Goal: Task Accomplishment & Management: Use online tool/utility

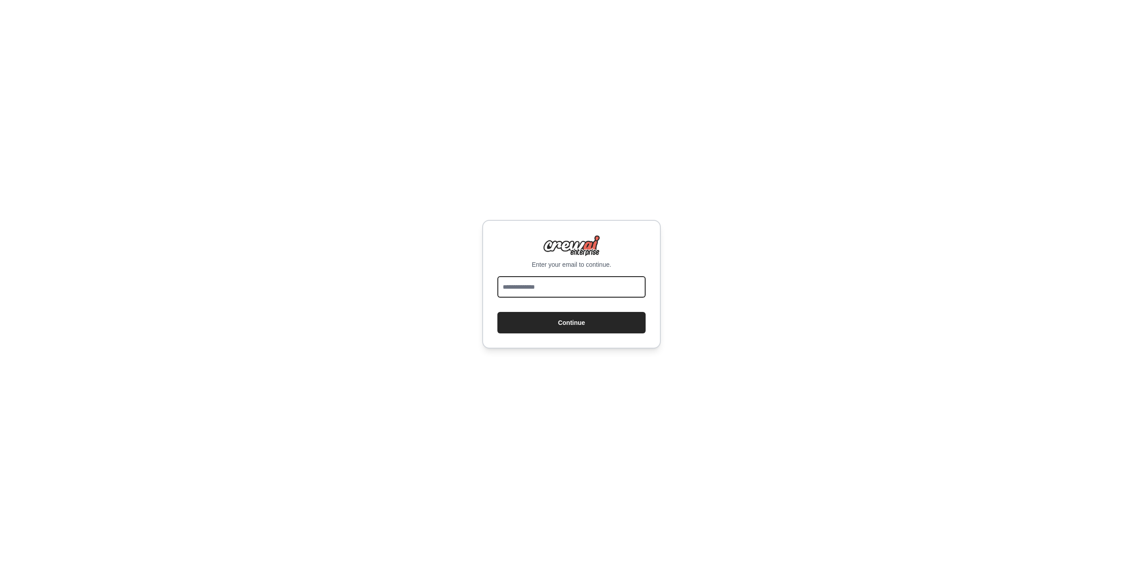
click at [561, 297] on input "email" at bounding box center [571, 286] width 148 height 21
type input "**********"
click at [569, 316] on button "Continue" at bounding box center [571, 322] width 148 height 21
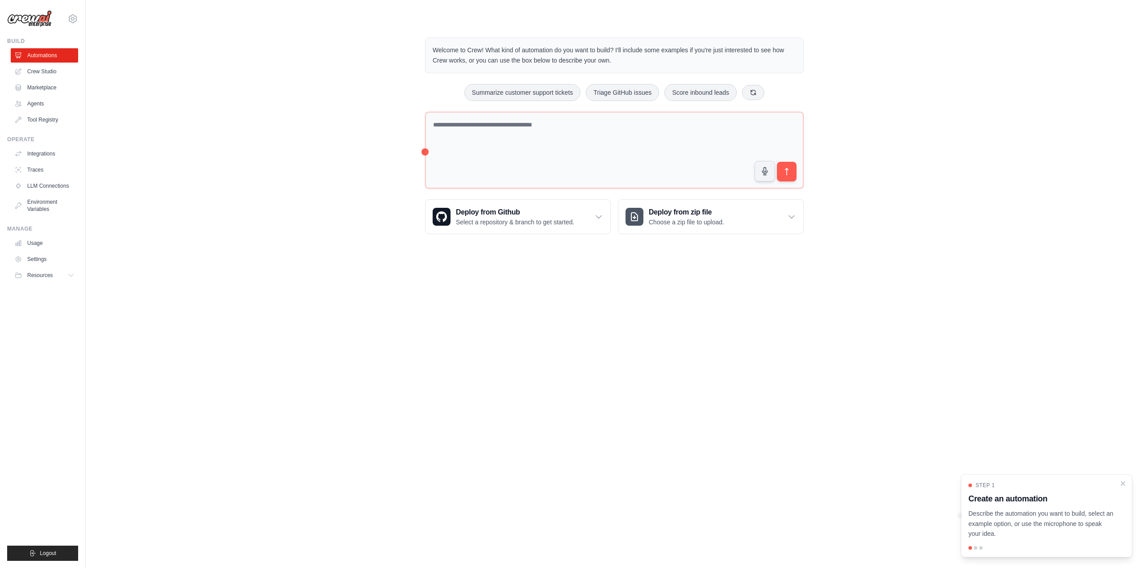
click at [224, 171] on div "Welcome to Crew! What kind of automation do you want to build? I'll include som…" at bounding box center [614, 135] width 1029 height 225
click at [756, 94] on icon at bounding box center [753, 91] width 5 height 5
click at [613, 89] on button "Create email marketing campaigns" at bounding box center [609, 92] width 112 height 17
type textarea "**********"
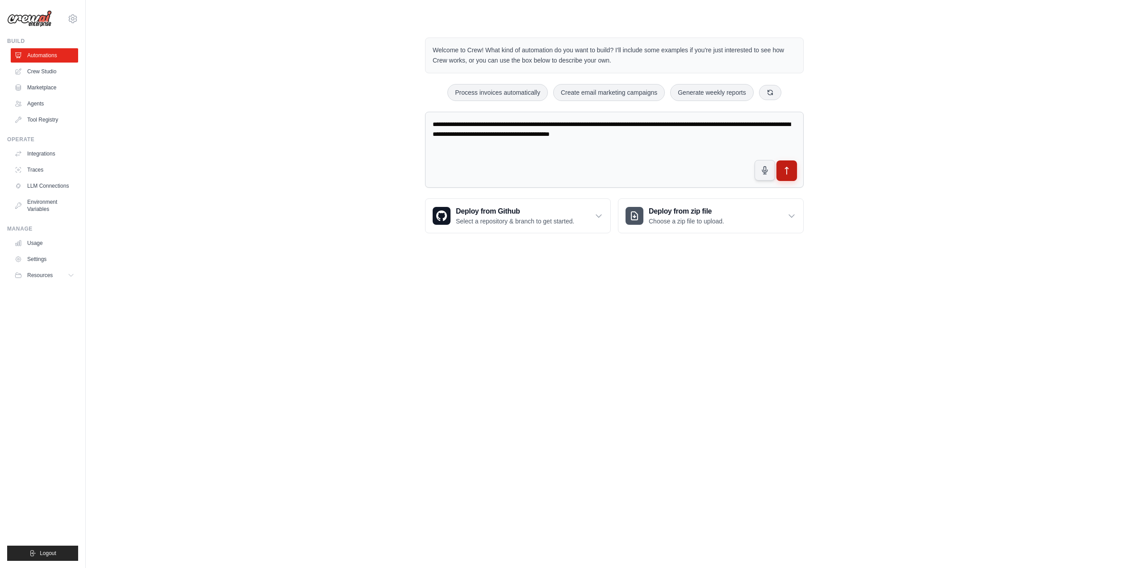
click at [788, 169] on icon "submit" at bounding box center [787, 170] width 3 height 7
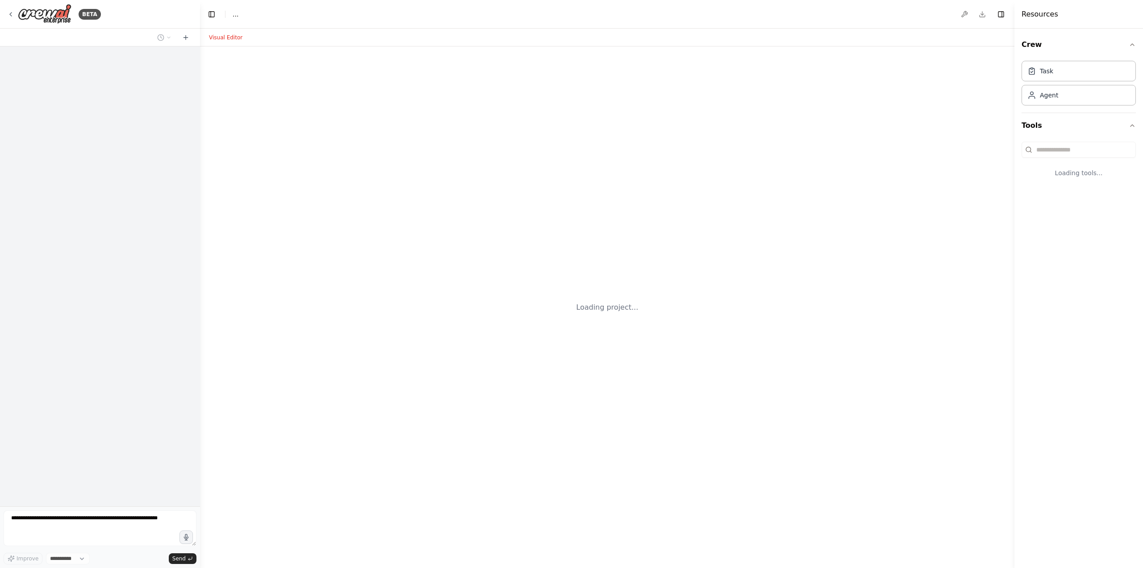
select select "****"
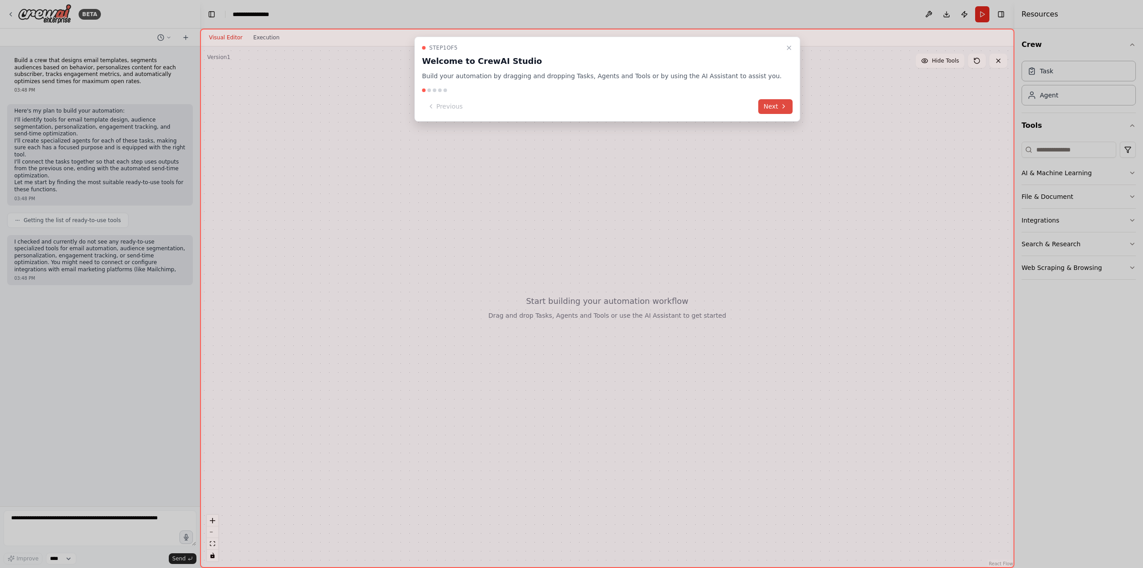
click at [758, 106] on button "Next" at bounding box center [775, 106] width 34 height 15
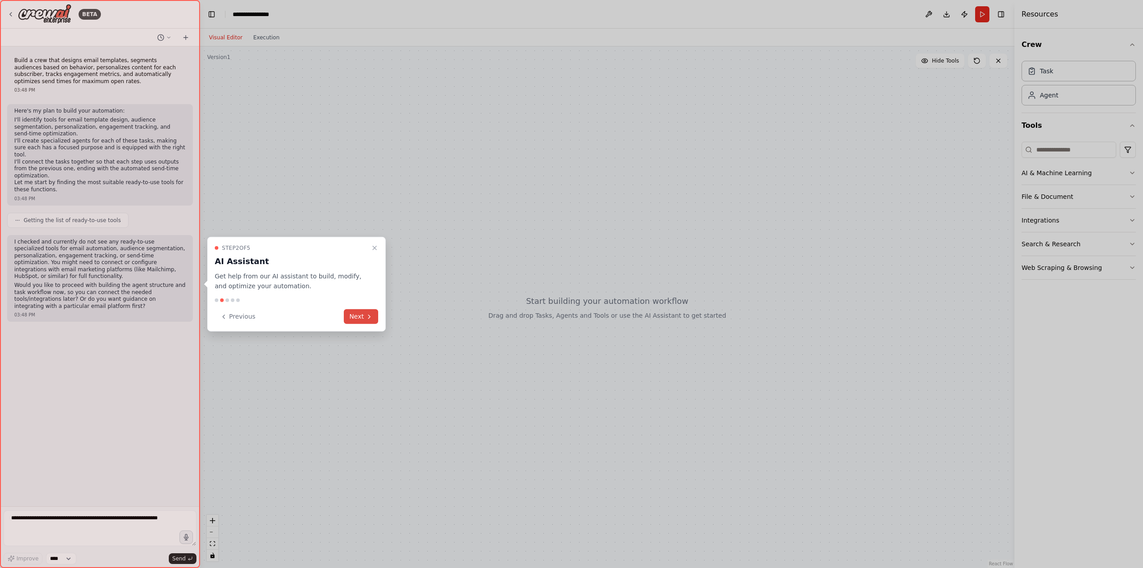
click at [366, 318] on icon at bounding box center [369, 316] width 7 height 7
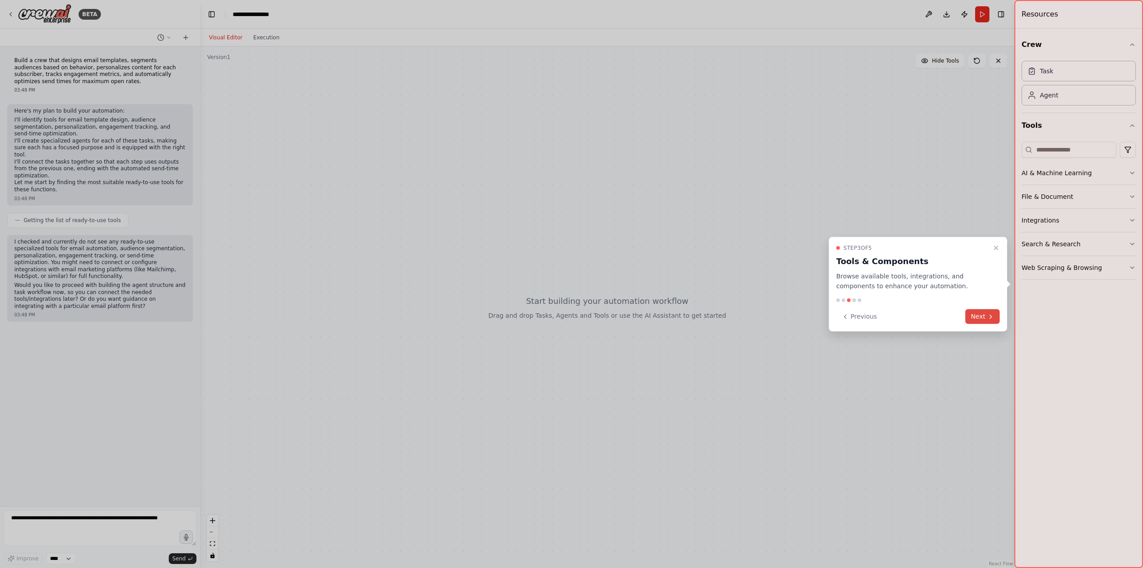
click at [980, 314] on button "Next" at bounding box center [983, 316] width 34 height 15
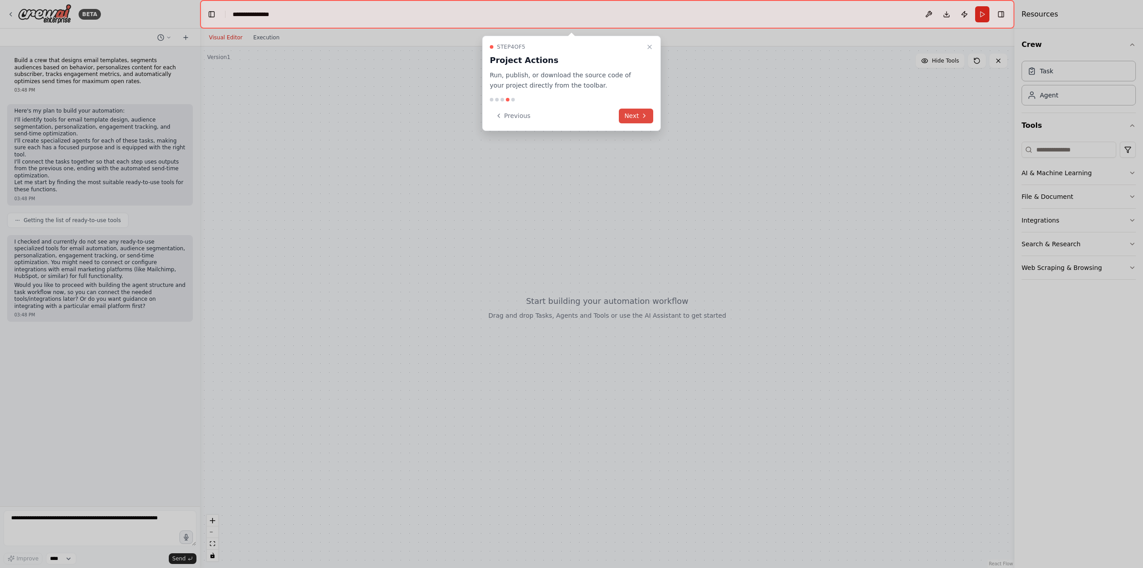
click at [639, 115] on button "Next" at bounding box center [636, 116] width 34 height 15
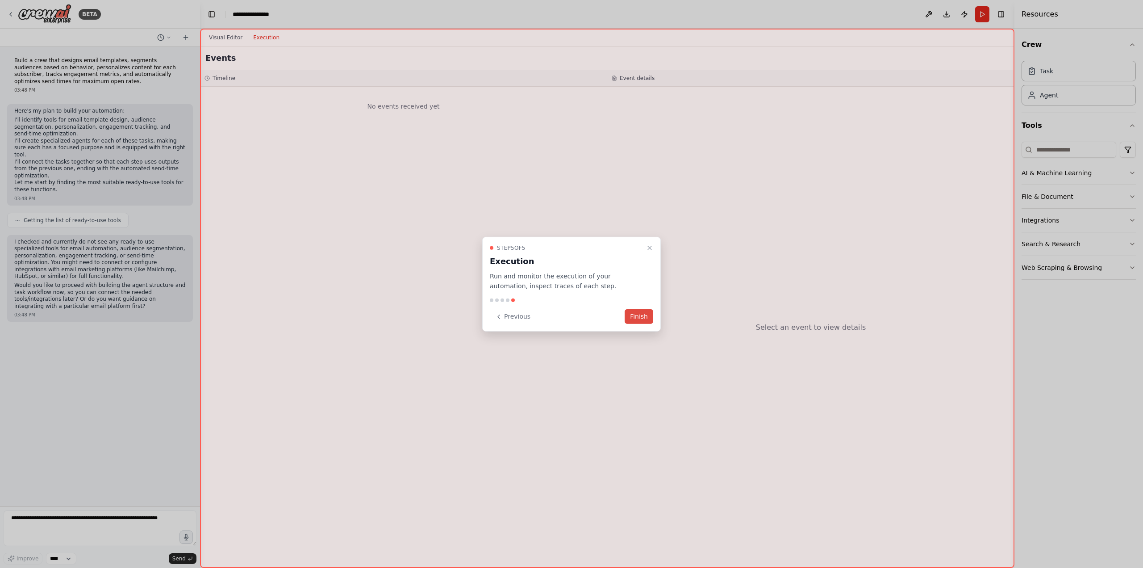
click at [643, 313] on button "Finish" at bounding box center [639, 316] width 29 height 15
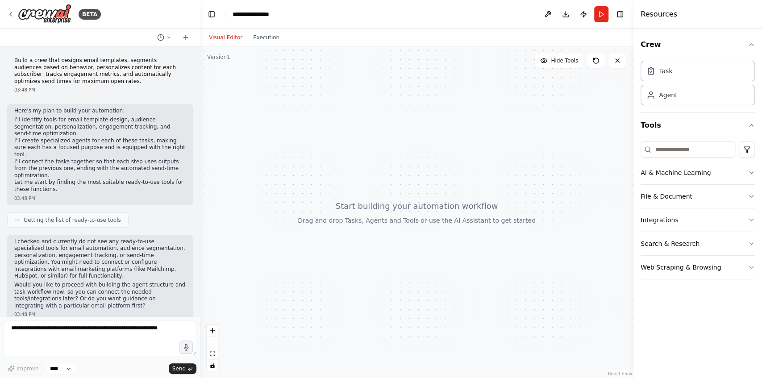
click at [95, 65] on p "Build a crew that designs email templates, segments audiences based on behavior…" at bounding box center [99, 71] width 171 height 28
click at [95, 69] on p "Build a crew that designs email templates, segments audiences based on behavior…" at bounding box center [99, 71] width 171 height 28
click at [50, 71] on p "Build a crew that designs email templates, segments audiences based on behavior…" at bounding box center [99, 71] width 171 height 28
click at [166, 36] on icon at bounding box center [168, 37] width 5 height 5
click at [150, 55] on span "Build a crew that designs email templates, segments audiences based on behavior…" at bounding box center [126, 55] width 58 height 7
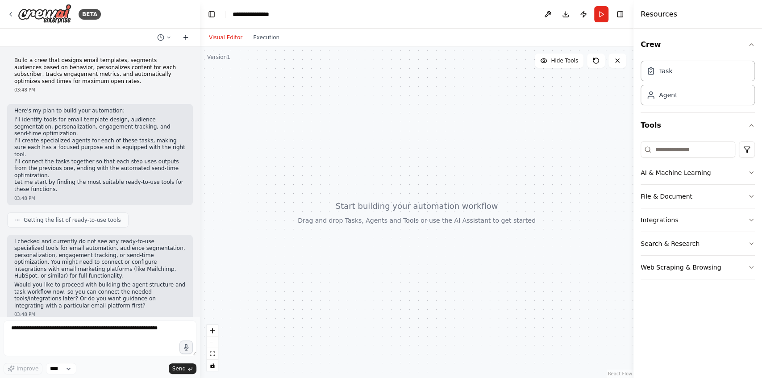
click at [188, 38] on icon at bounding box center [185, 37] width 7 height 7
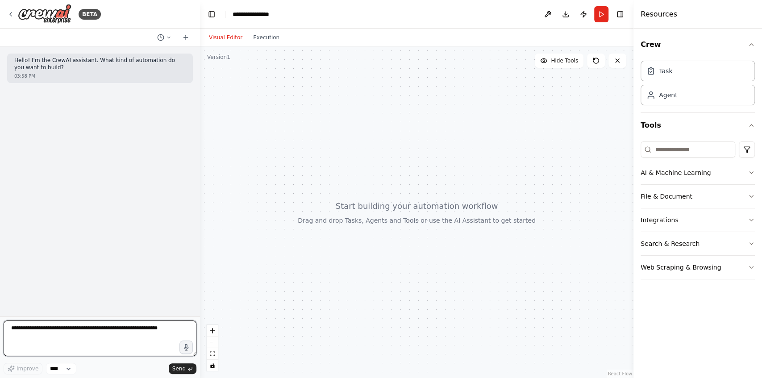
click at [93, 332] on textarea at bounding box center [100, 339] width 193 height 36
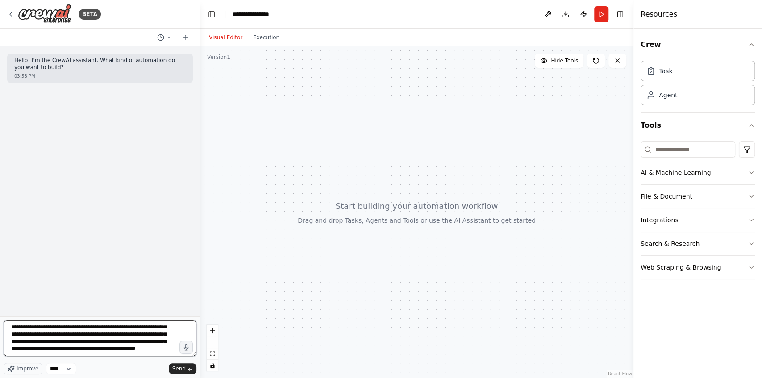
scroll to position [68, 0]
type textarea "**********"
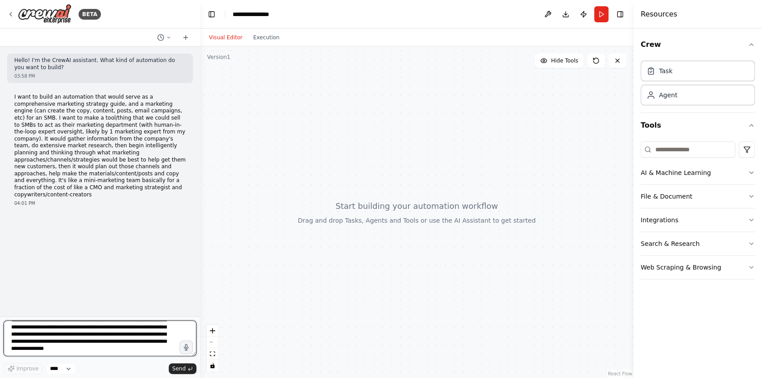
scroll to position [0, 0]
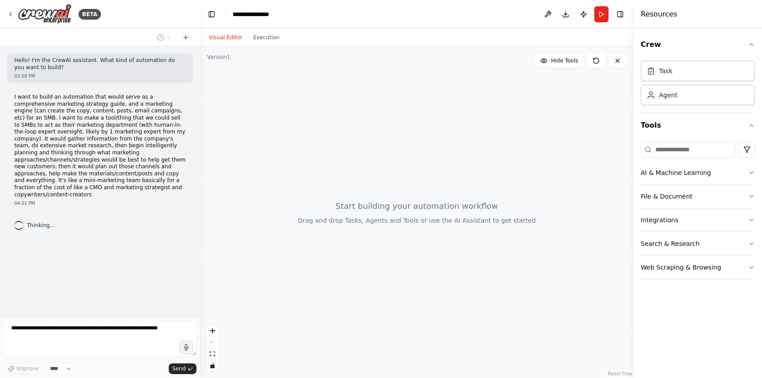
click at [94, 36] on div at bounding box center [100, 38] width 200 height 18
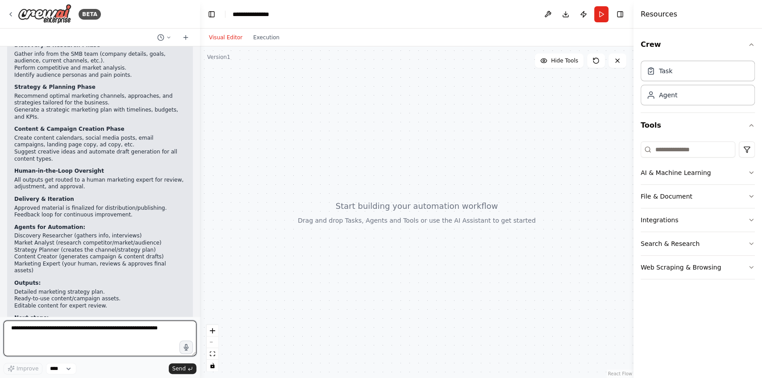
scroll to position [225, 0]
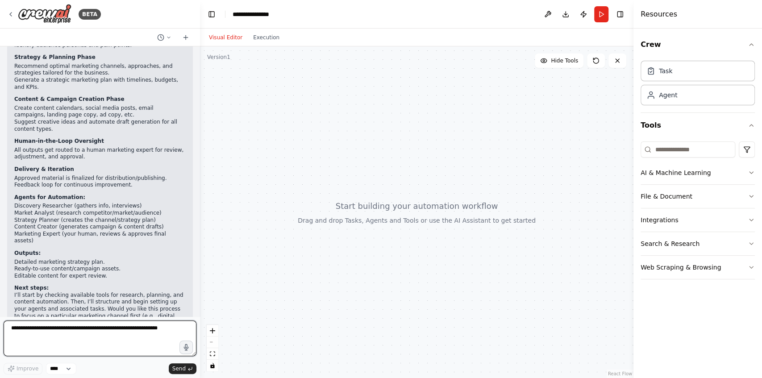
click at [92, 329] on textarea at bounding box center [100, 339] width 193 height 36
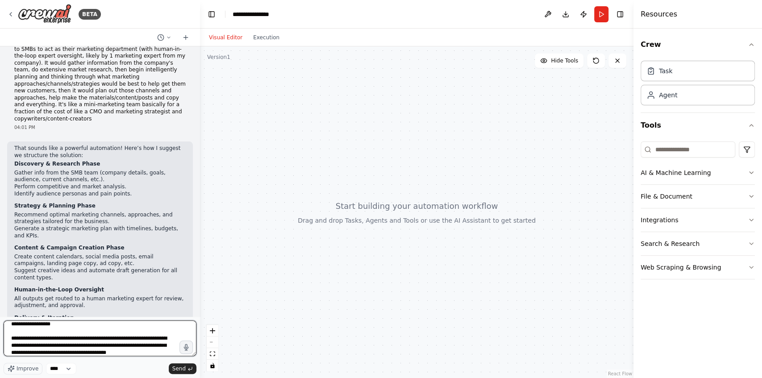
scroll to position [105, 0]
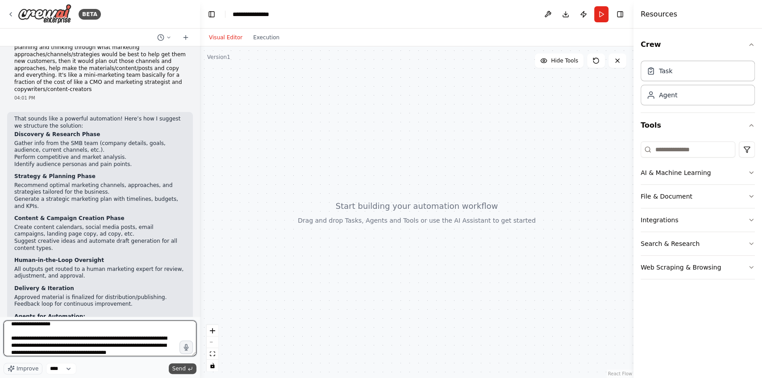
type textarea "**********"
click at [184, 367] on span "Send" at bounding box center [178, 368] width 13 height 7
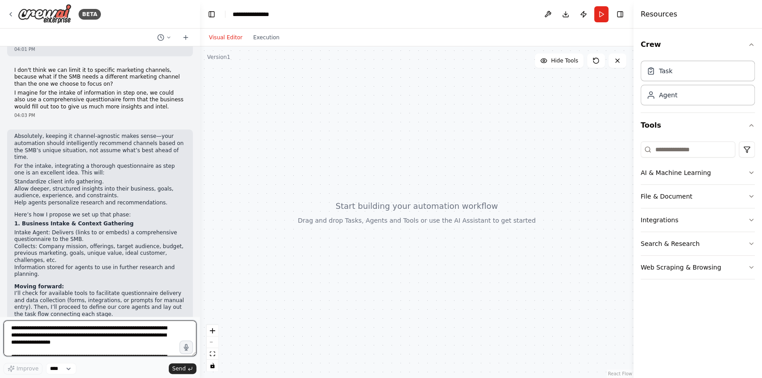
scroll to position [514, 0]
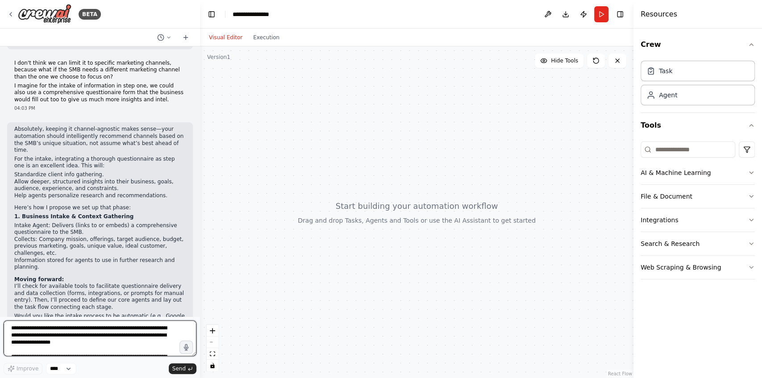
click at [95, 339] on textarea "**********" at bounding box center [100, 339] width 193 height 36
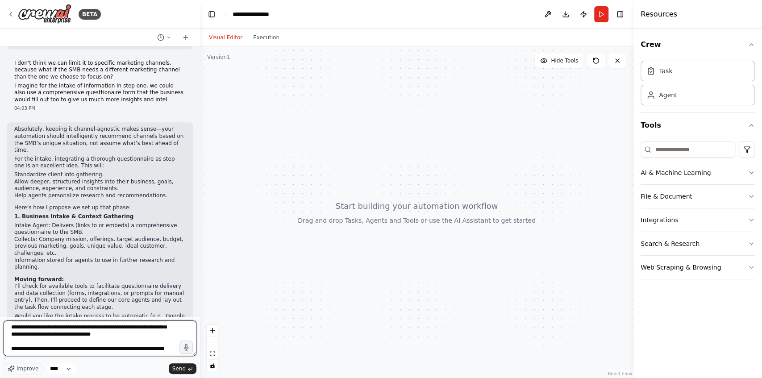
scroll to position [40, 0]
type textarea "**********"
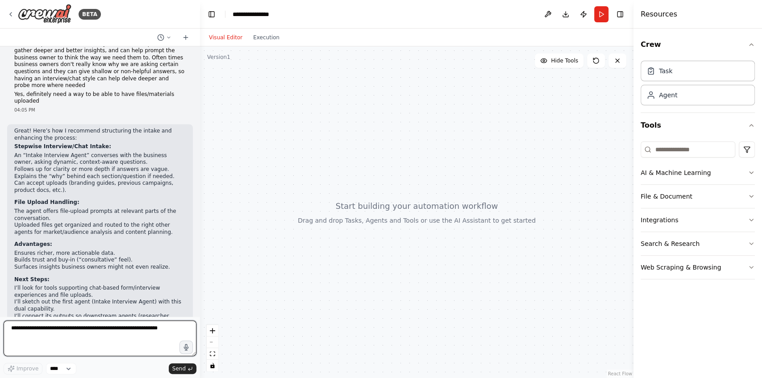
scroll to position [852, 0]
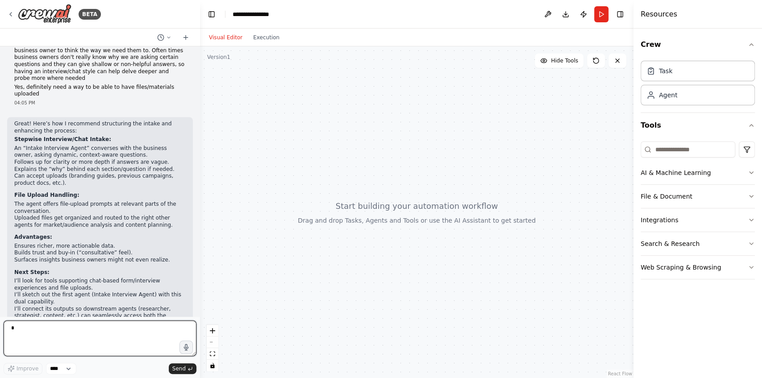
type textarea "**"
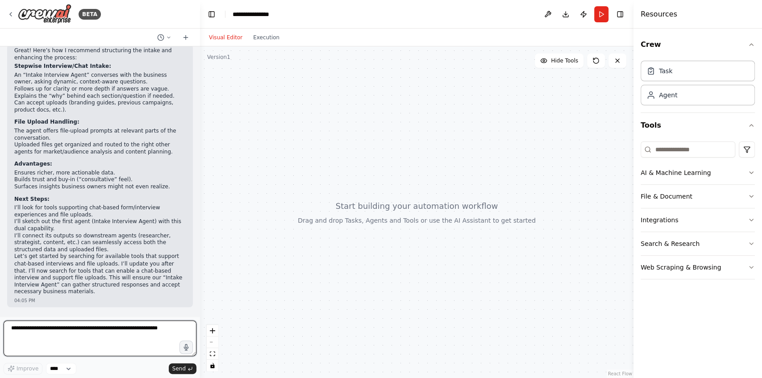
scroll to position [932, 0]
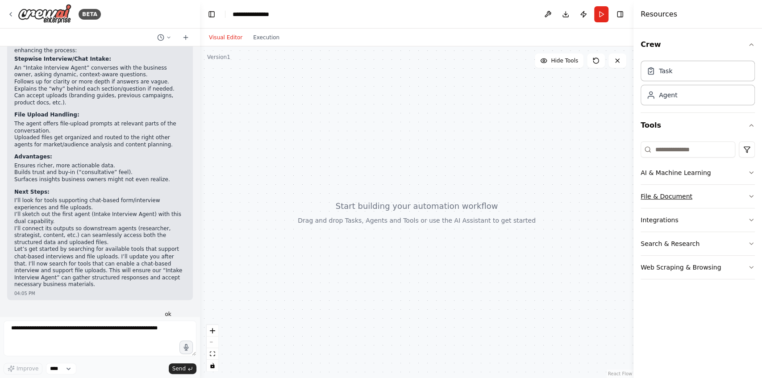
click at [700, 194] on button "File & Document" at bounding box center [698, 196] width 114 height 23
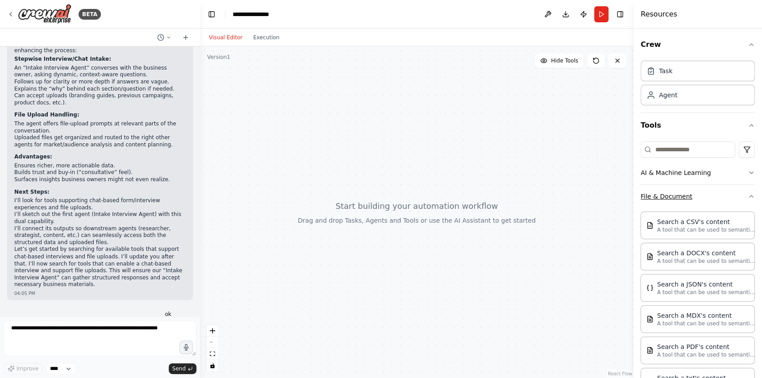
click at [709, 191] on button "File & Document" at bounding box center [698, 196] width 114 height 23
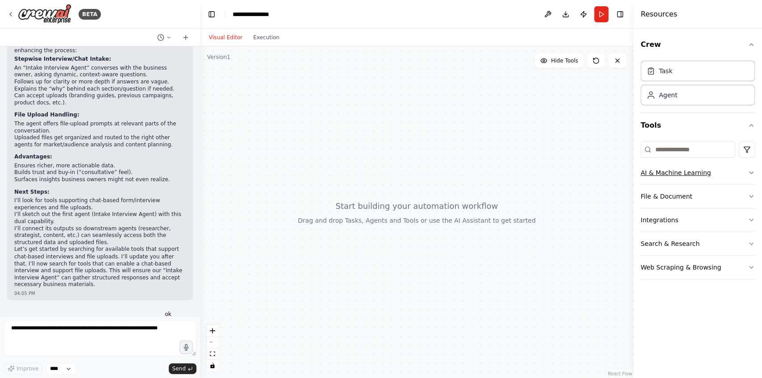
click at [717, 170] on button "AI & Machine Learning" at bounding box center [698, 172] width 114 height 23
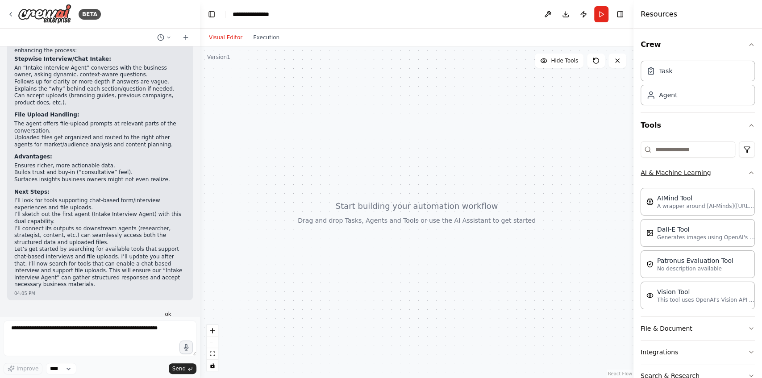
click at [720, 170] on button "AI & Machine Learning" at bounding box center [698, 172] width 114 height 23
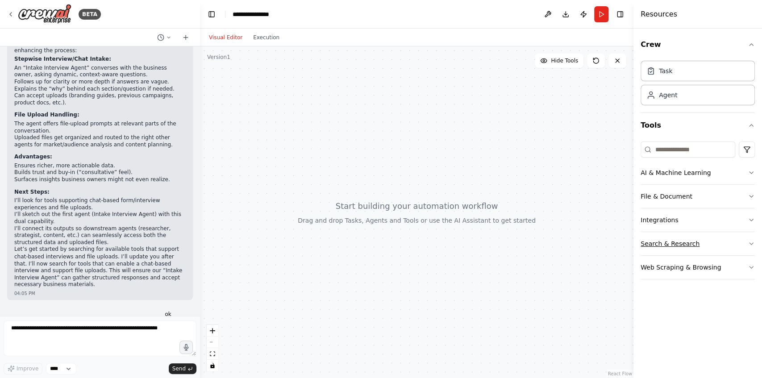
click at [707, 243] on button "Search & Research" at bounding box center [698, 243] width 114 height 23
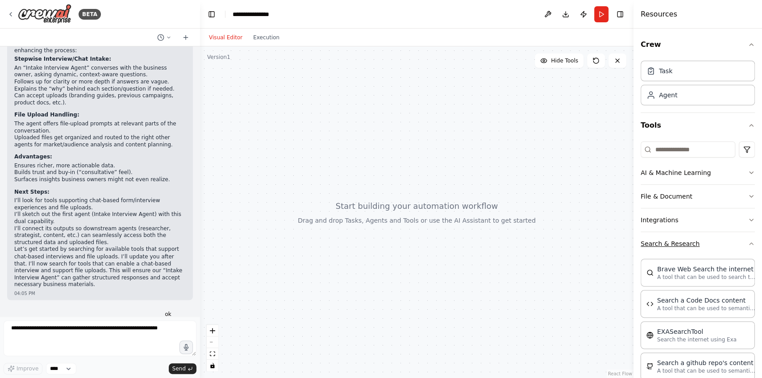
click at [707, 243] on button "Search & Research" at bounding box center [698, 243] width 114 height 23
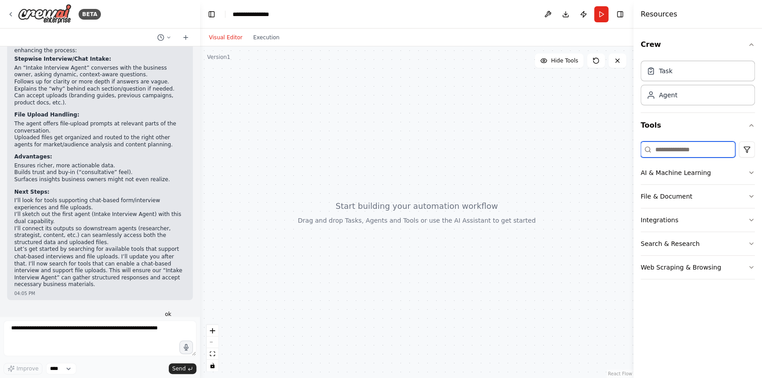
click at [692, 150] on input at bounding box center [688, 150] width 95 height 16
type input "*"
click at [466, 103] on div at bounding box center [417, 212] width 434 height 332
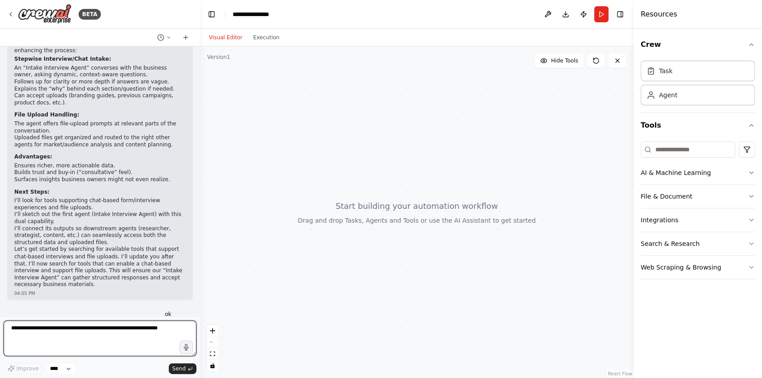
click at [90, 333] on textarea at bounding box center [100, 339] width 193 height 36
type textarea "*"
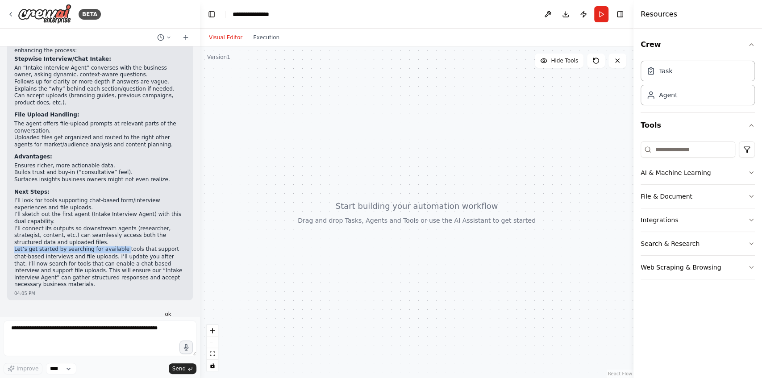
drag, startPoint x: 14, startPoint y: 186, endPoint x: 115, endPoint y: 187, distance: 100.9
click at [115, 246] on p "Let’s get started by searching for available tools that support chat-based inte…" at bounding box center [99, 267] width 171 height 42
drag, startPoint x: 137, startPoint y: 187, endPoint x: 148, endPoint y: 189, distance: 11.8
click at [137, 246] on p "Let’s get started by searching for available tools that support chat-based inte…" at bounding box center [99, 267] width 171 height 42
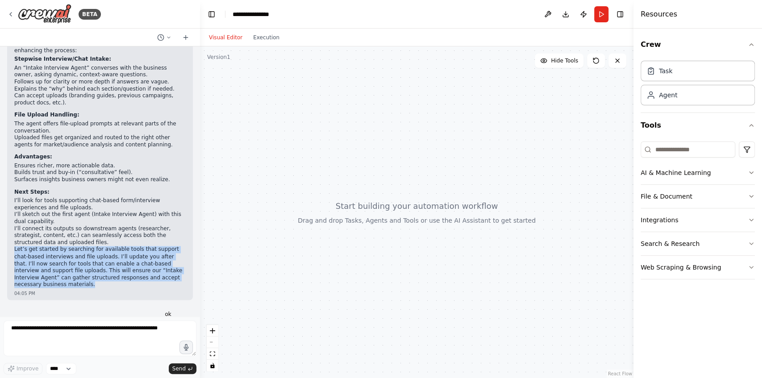
drag, startPoint x: 13, startPoint y: 188, endPoint x: 168, endPoint y: 214, distance: 156.8
click at [168, 214] on div "Great! Here’s how I recommend structuring the intake and enhancing the process:…" at bounding box center [100, 168] width 186 height 263
copy p "Let’s get started by searching for available tools that support chat-based inte…"
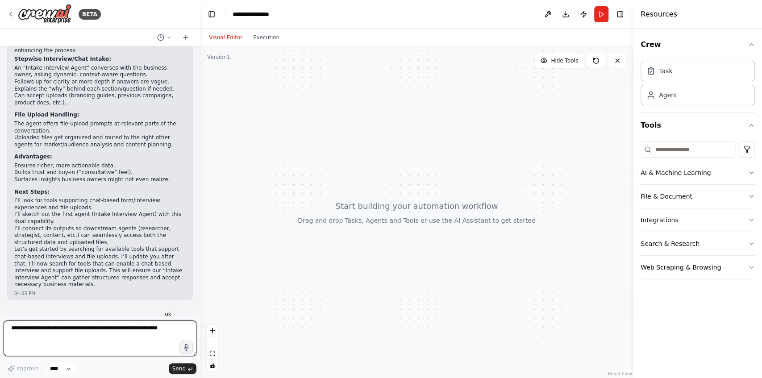
click at [81, 334] on textarea at bounding box center [100, 339] width 193 height 36
paste textarea "**********"
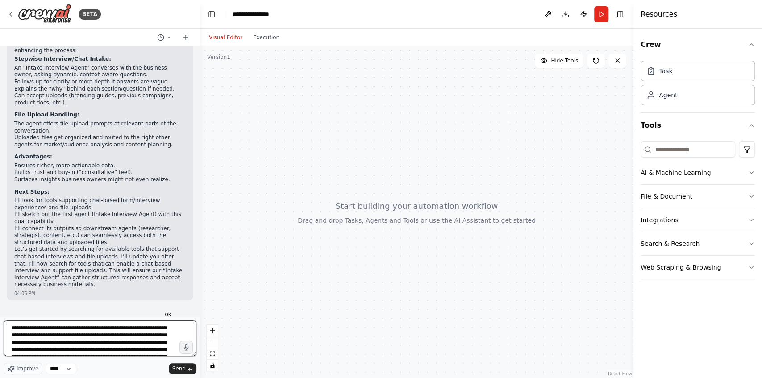
scroll to position [11, 0]
type textarea "**********"
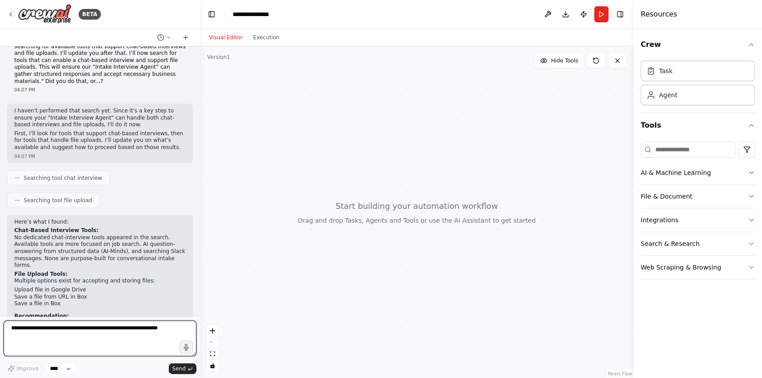
scroll to position [1294, 0]
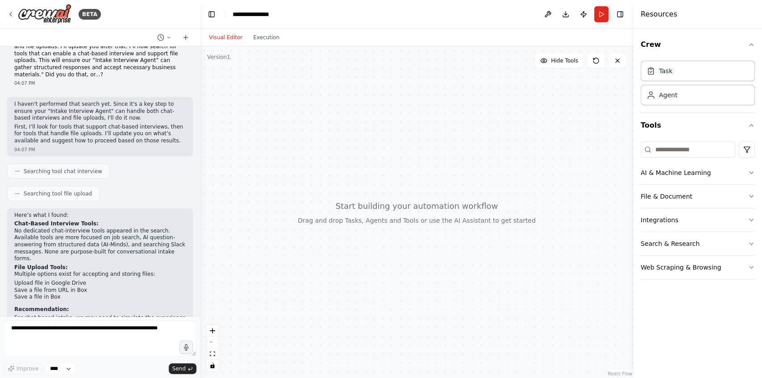
click at [92, 294] on li "Save a file in Box" at bounding box center [99, 297] width 171 height 7
click at [86, 294] on li "Save a file in Box" at bounding box center [99, 297] width 171 height 7
click at [586, 13] on button "Publish" at bounding box center [584, 14] width 14 height 16
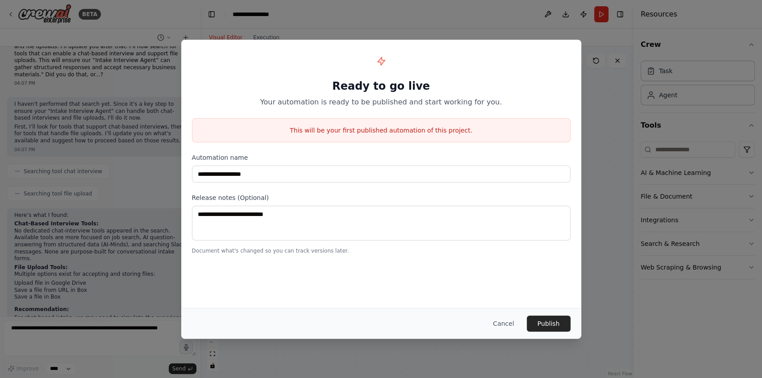
click at [523, 21] on div "**********" at bounding box center [381, 189] width 762 height 378
click at [499, 325] on button "Cancel" at bounding box center [503, 324] width 35 height 16
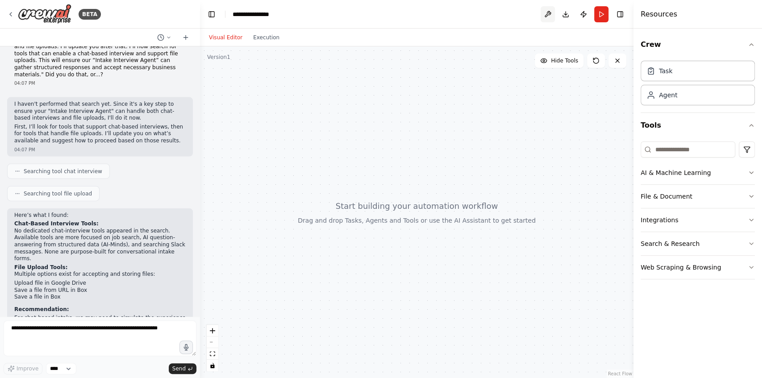
click at [548, 14] on button at bounding box center [548, 14] width 14 height 16
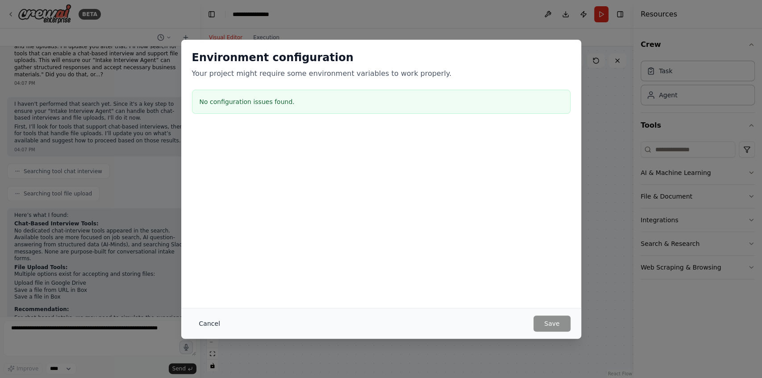
click at [203, 328] on button "Cancel" at bounding box center [209, 324] width 35 height 16
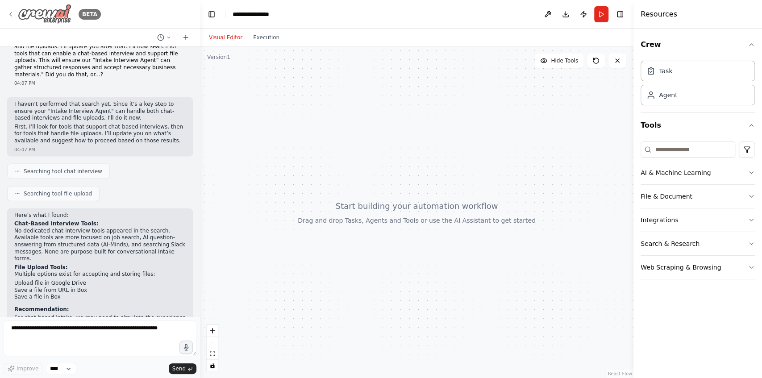
click at [10, 14] on icon at bounding box center [11, 15] width 2 height 4
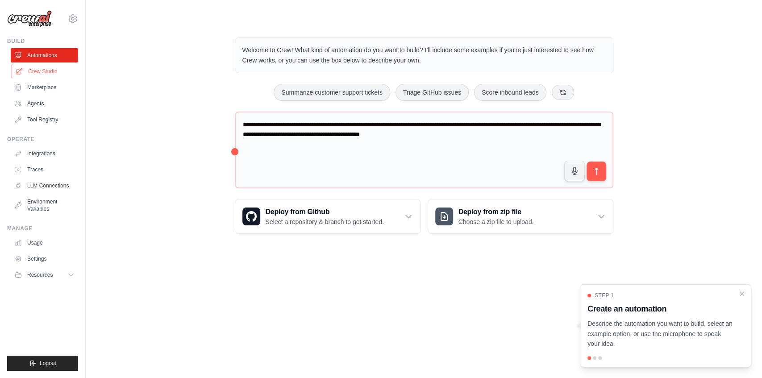
click at [56, 71] on link "Crew Studio" at bounding box center [45, 71] width 67 height 14
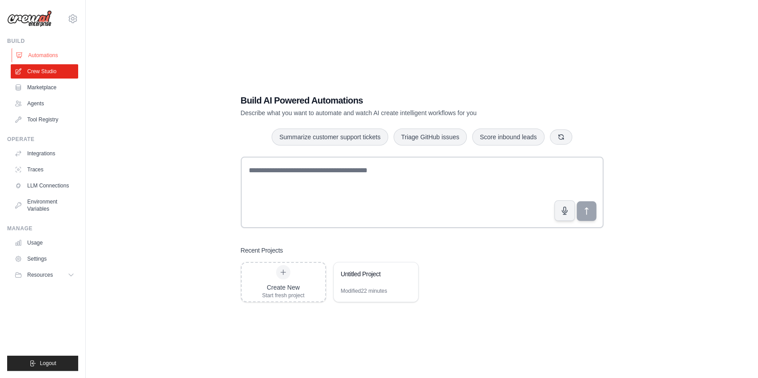
click at [56, 54] on link "Automations" at bounding box center [45, 55] width 67 height 14
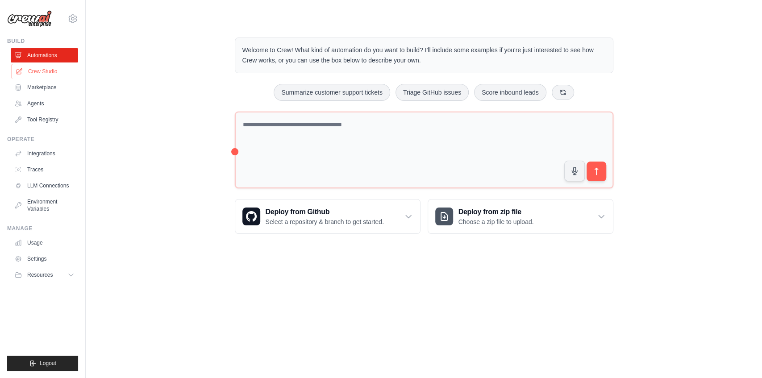
click at [58, 72] on link "Crew Studio" at bounding box center [45, 71] width 67 height 14
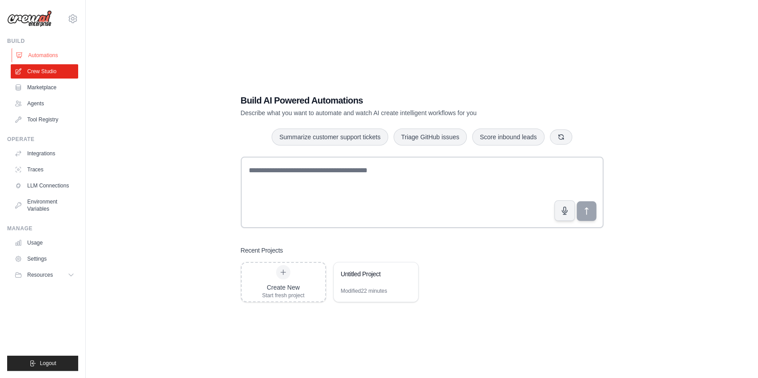
click at [56, 51] on link "Automations" at bounding box center [45, 55] width 67 height 14
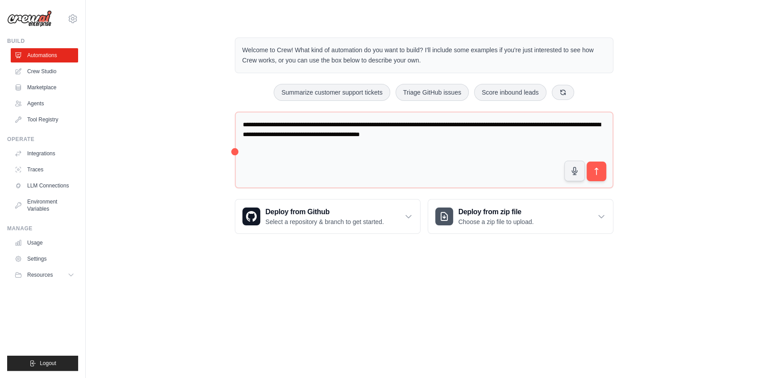
click at [146, 90] on div "**********" at bounding box center [424, 135] width 648 height 225
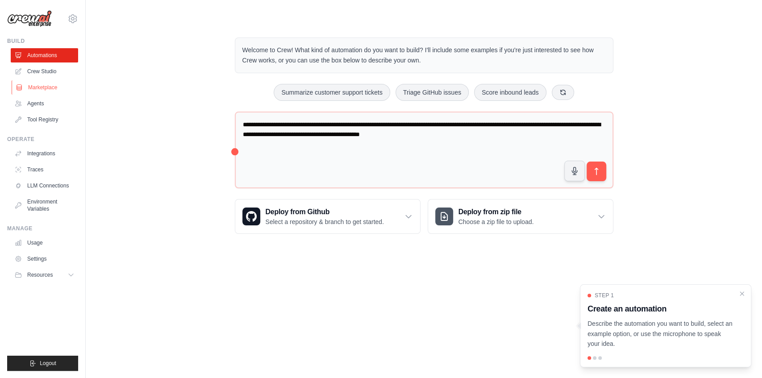
click at [54, 84] on link "Marketplace" at bounding box center [45, 87] width 67 height 14
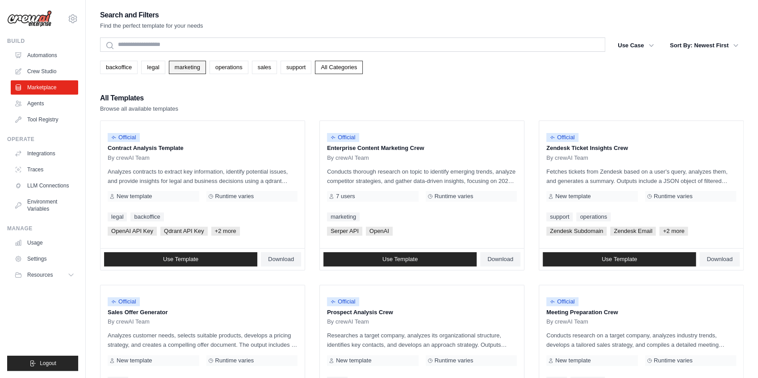
click at [187, 63] on link "marketing" at bounding box center [187, 67] width 37 height 13
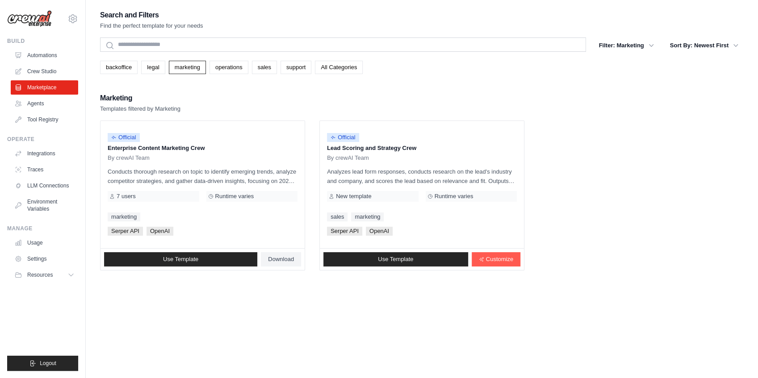
click at [253, 94] on div "Marketing Templates filtered by Marketing" at bounding box center [422, 102] width 644 height 21
